Goal: Transaction & Acquisition: Purchase product/service

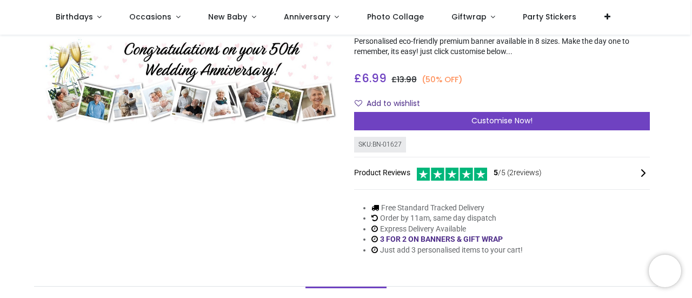
scroll to position [68, 0]
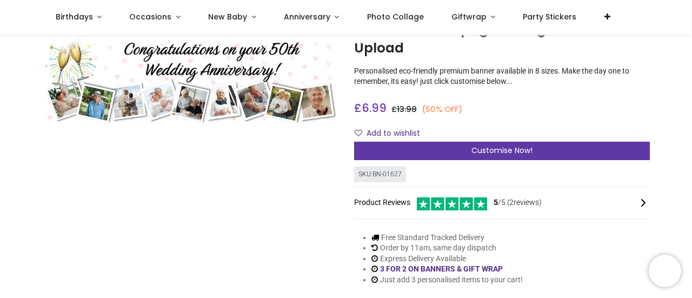
click at [445, 146] on div "Customise Now!" at bounding box center [502, 151] width 296 height 18
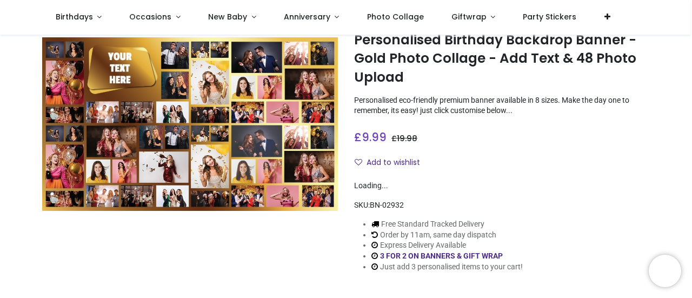
scroll to position [81, 0]
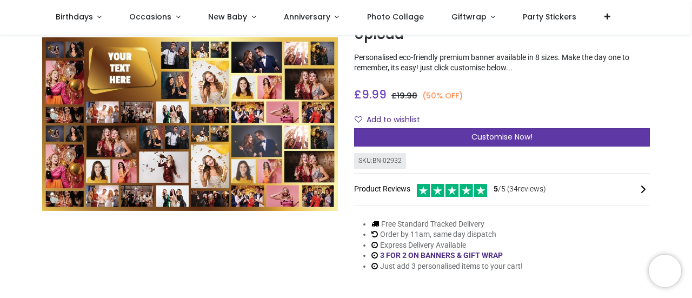
click at [451, 140] on div "Customise Now!" at bounding box center [502, 137] width 296 height 18
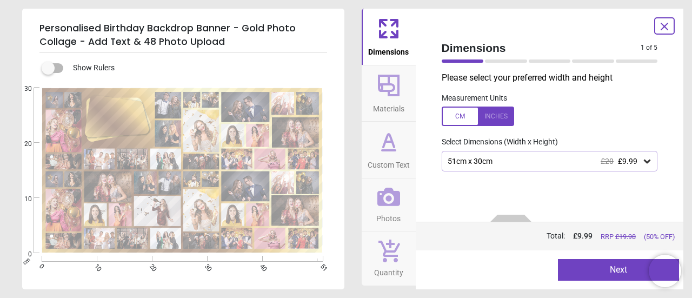
click at [513, 158] on div "51cm x 30cm £20 £9.99" at bounding box center [545, 161] width 196 height 9
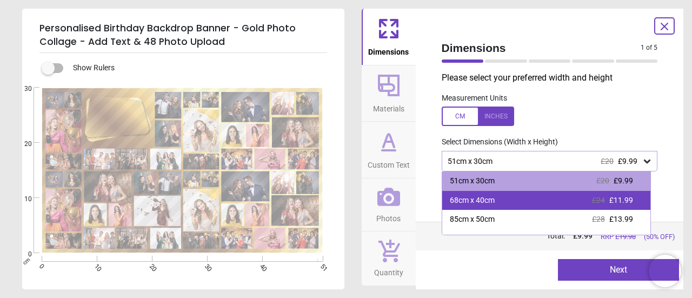
click at [528, 198] on div "68cm x 40cm £24 £11.99" at bounding box center [546, 200] width 209 height 19
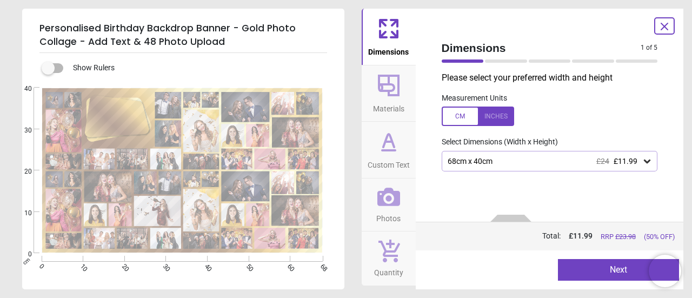
click at [671, 25] on icon at bounding box center [664, 26] width 13 height 13
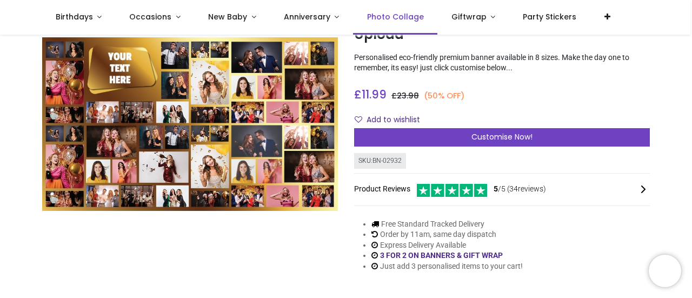
click at [377, 15] on span "Photo Collage" at bounding box center [395, 16] width 57 height 11
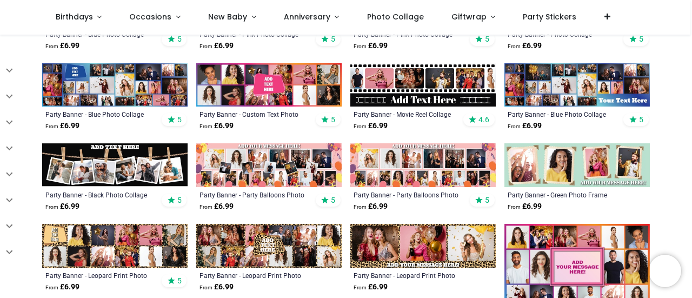
scroll to position [297, 0]
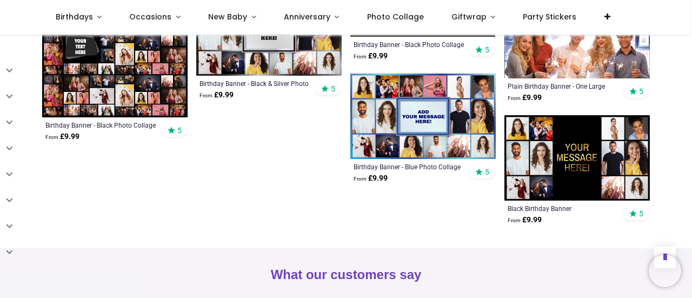
scroll to position [1109, 0]
